Goal: Task Accomplishment & Management: Manage account settings

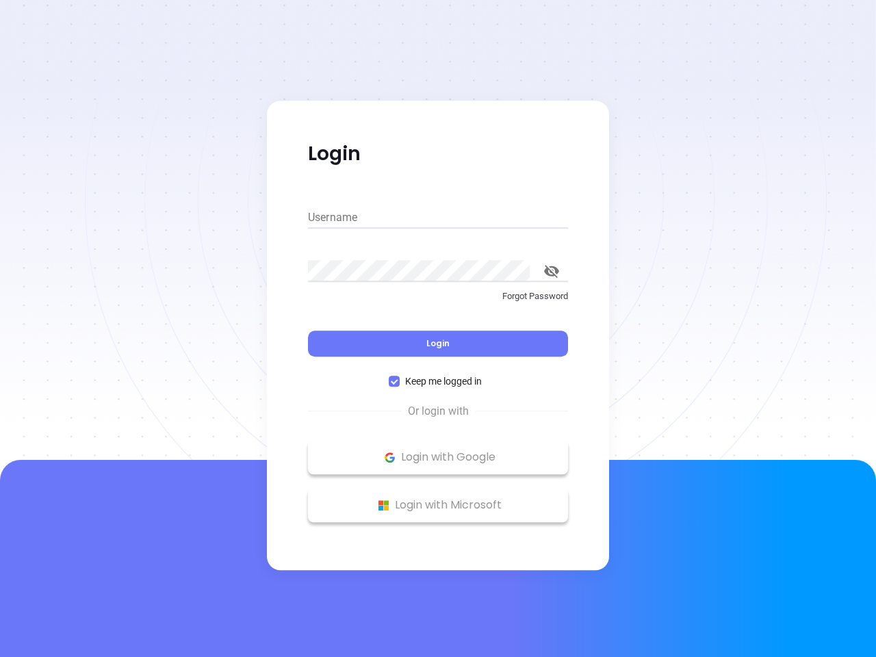
click at [438, 328] on div "Login" at bounding box center [438, 335] width 260 height 42
click at [438, 218] on input "Username" at bounding box center [438, 218] width 260 height 22
click at [551, 271] on icon "toggle password visibility" at bounding box center [551, 271] width 15 height 13
click at [438, 343] on span "Login" at bounding box center [437, 343] width 23 height 12
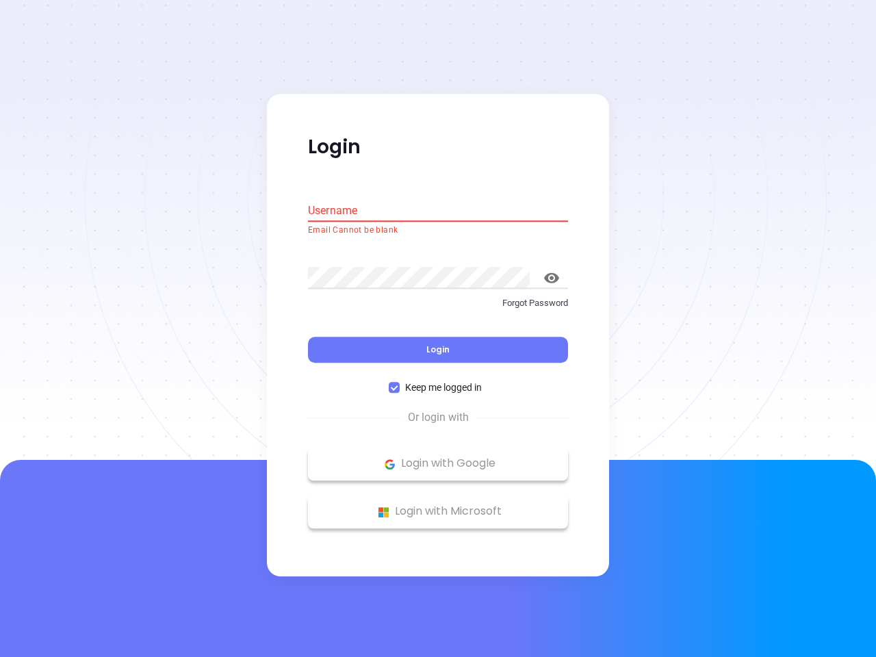
click at [438, 381] on span "Keep me logged in" at bounding box center [443, 387] width 88 height 15
click at [399, 382] on input "Keep me logged in" at bounding box center [394, 387] width 11 height 11
checkbox input "false"
click at [438, 457] on p "Login with Google" at bounding box center [438, 464] width 246 height 21
click at [438, 505] on p "Login with Microsoft" at bounding box center [438, 511] width 246 height 21
